Goal: Feedback & Contribution: Submit feedback/report problem

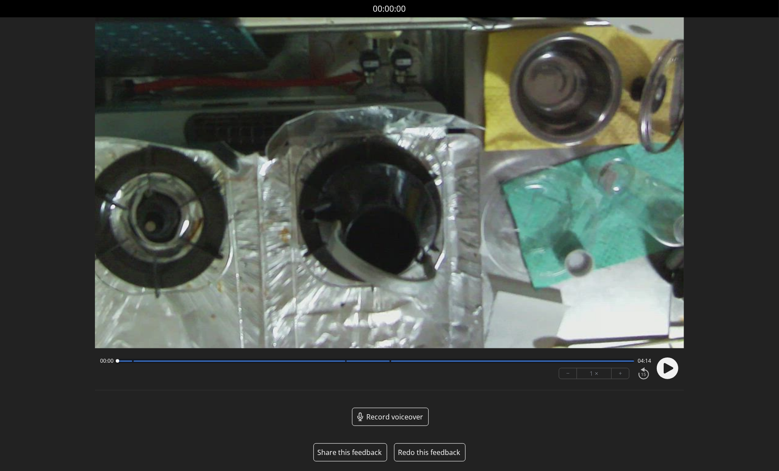
click at [357, 451] on button "Share this feedback" at bounding box center [349, 452] width 64 height 10
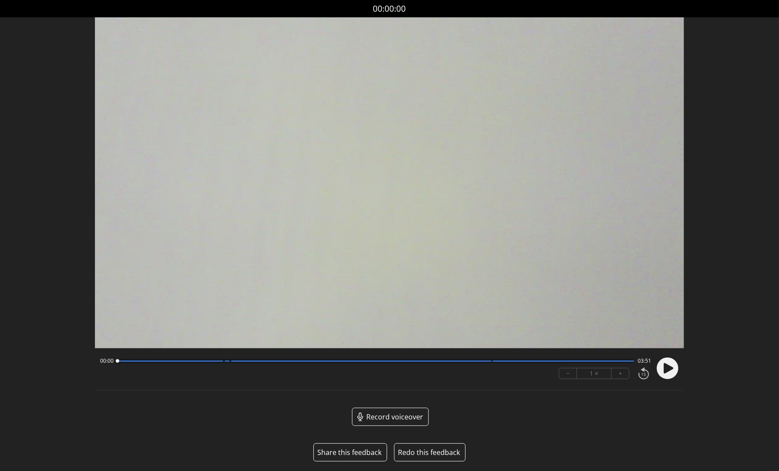
click at [345, 451] on button "Share this feedback" at bounding box center [349, 452] width 64 height 10
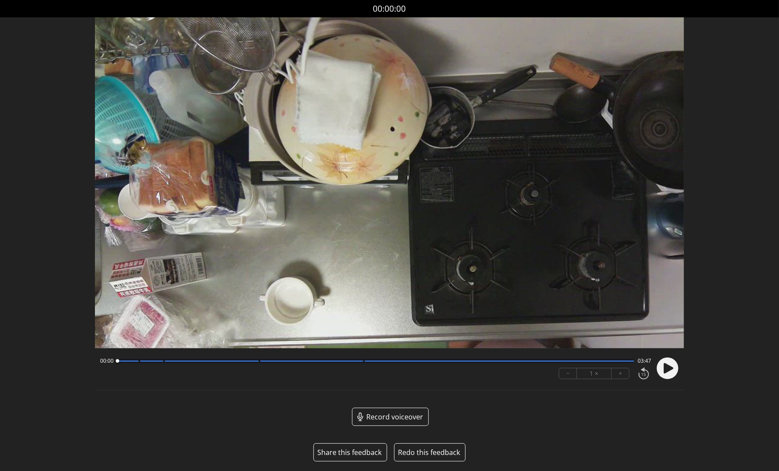
click at [352, 452] on button "Share this feedback" at bounding box center [349, 452] width 64 height 10
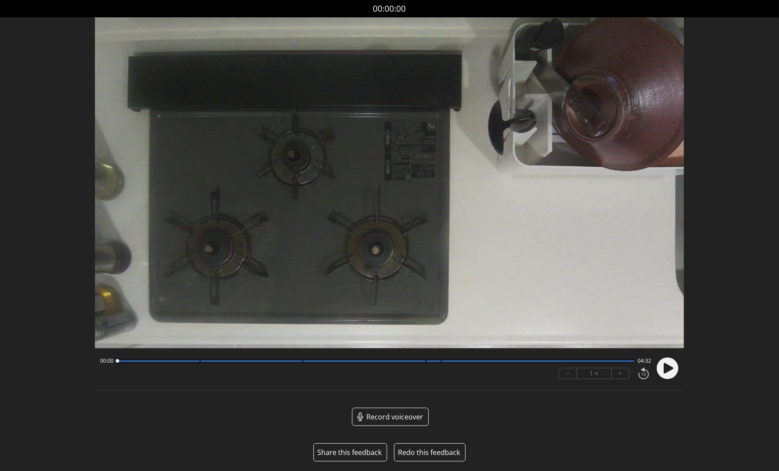
click at [357, 451] on button "Share this feedback" at bounding box center [349, 452] width 64 height 10
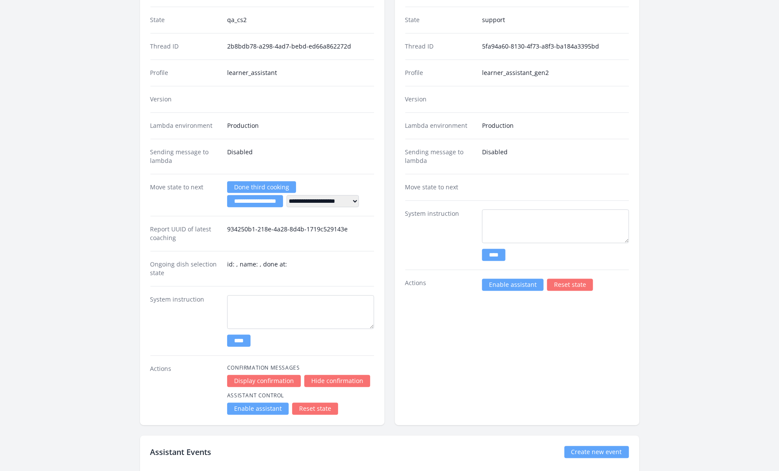
scroll to position [1201, 0]
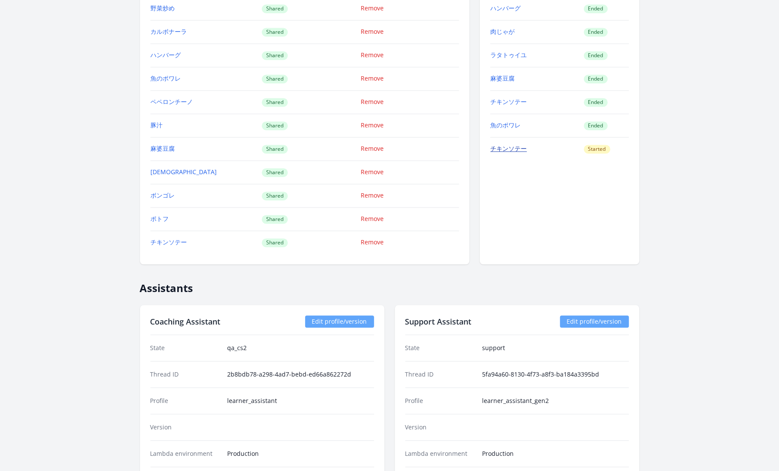
click at [506, 144] on link "チキンソテー" at bounding box center [508, 148] width 36 height 8
